Goal: Information Seeking & Learning: Learn about a topic

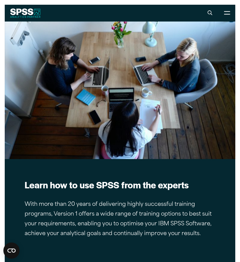
scroll to position [1713, 0]
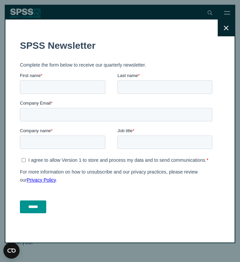
click at [41, 209] on input "******" at bounding box center [33, 207] width 26 height 13
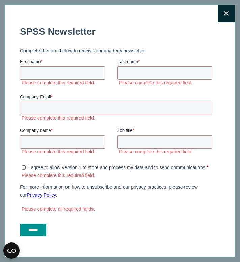
click at [224, 6] on button "Close" at bounding box center [225, 13] width 17 height 17
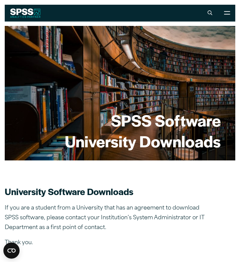
click at [224, 43] on button "Close" at bounding box center [225, 51] width 17 height 17
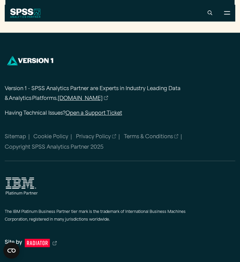
scroll to position [690, 0]
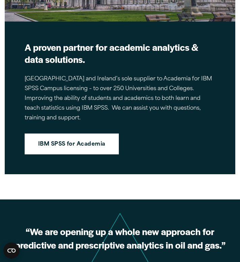
scroll to position [744, 0]
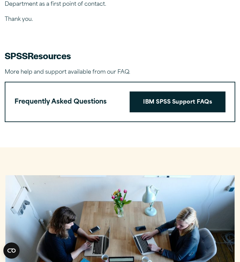
scroll to position [275, 0]
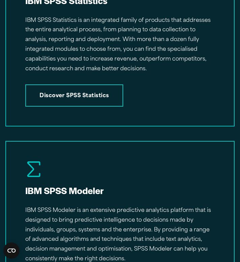
scroll to position [1183, 0]
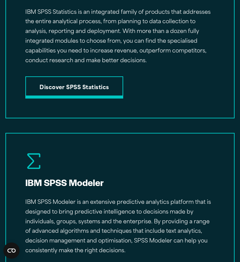
click at [83, 80] on link "Discover SPSS Statistics" at bounding box center [74, 87] width 98 height 22
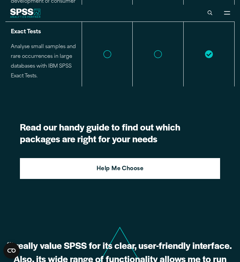
scroll to position [2410, 0]
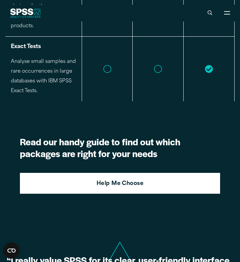
click at [100, 121] on section "Read our handy guide to find out which packages are right for your needs Help M…" at bounding box center [119, 164] width 229 height 87
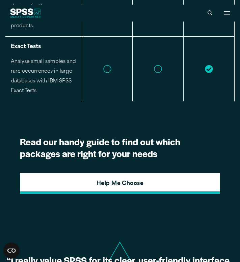
click at [99, 173] on link "Help Me Choose" at bounding box center [120, 183] width 200 height 21
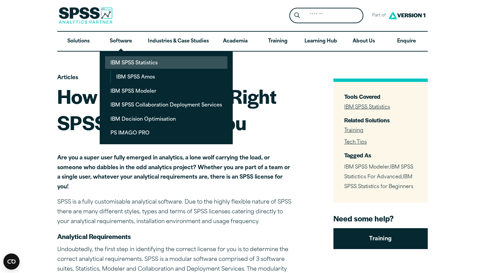
click at [131, 68] on link "IBM SPSS Statistics" at bounding box center [166, 62] width 122 height 12
